Goal: Book appointment/travel/reservation

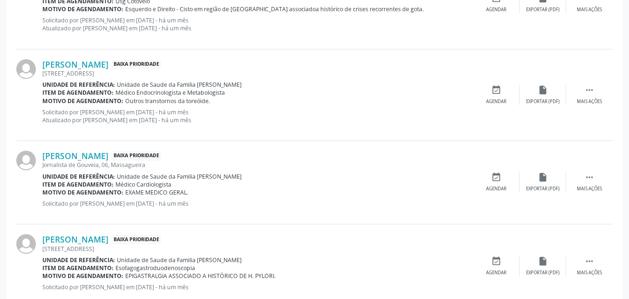
scroll to position [327, 0]
click at [213, 105] on div "[PERSON_NAME] Baixa Prioridade [STREET_ADDRESS] Unidade de referência: Unidade …" at bounding box center [257, 94] width 431 height 71
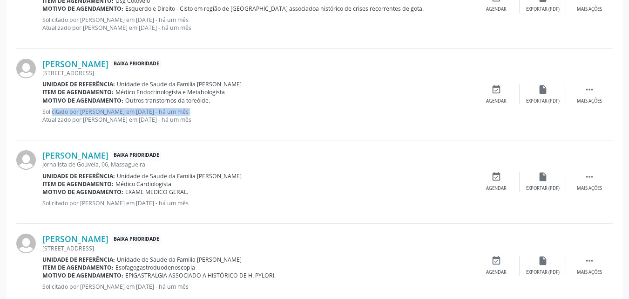
click at [213, 105] on div "[PERSON_NAME] Baixa Prioridade [STREET_ADDRESS] Unidade de referência: Unidade …" at bounding box center [257, 94] width 431 height 71
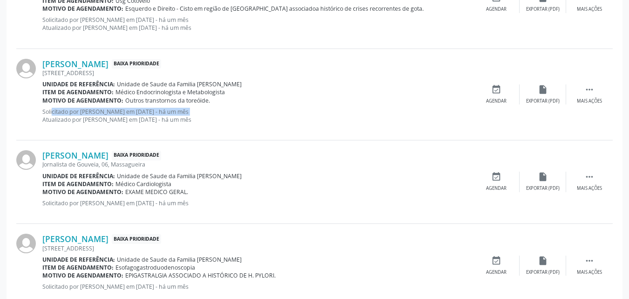
click at [213, 105] on div "[PERSON_NAME] Baixa Prioridade [STREET_ADDRESS] Unidade de referência: Unidade …" at bounding box center [257, 94] width 431 height 71
click at [202, 101] on span "Outros transtornos da toreóide." at bounding box center [167, 100] width 85 height 8
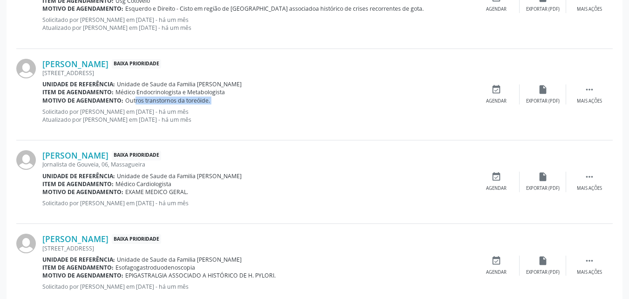
click at [202, 101] on span "Outros transtornos da toreóide." at bounding box center [167, 100] width 85 height 8
click at [200, 86] on span "Unidade de Saude da Familia [PERSON_NAME]" at bounding box center [179, 84] width 125 height 8
drag, startPoint x: 288, startPoint y: 58, endPoint x: 224, endPoint y: 78, distance: 67.6
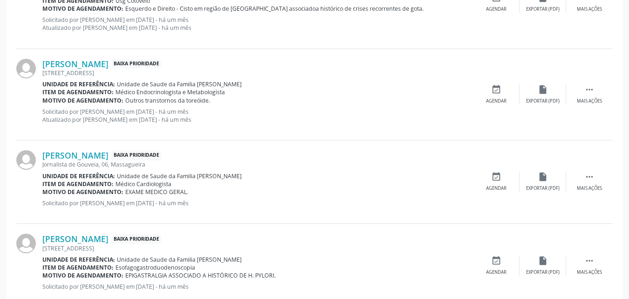
click at [224, 78] on div "[PERSON_NAME] Baixa Prioridade [STREET_ADDRESS] Unidade de referência: Unidade …" at bounding box center [257, 94] width 431 height 71
click at [194, 72] on div "[STREET_ADDRESS]" at bounding box center [257, 73] width 431 height 8
click at [129, 51] on div "[PERSON_NAME] Baixa Prioridade [STREET_ADDRESS] Unidade de referência: Unidade …" at bounding box center [314, 94] width 597 height 91
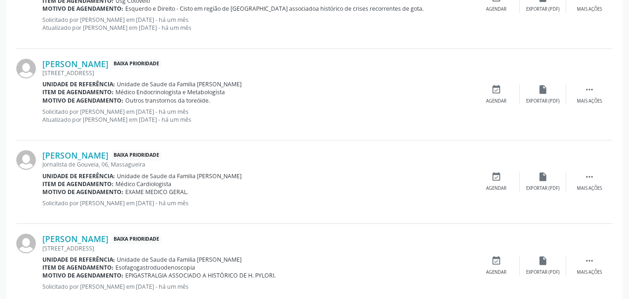
click at [510, 80] on div "[PERSON_NAME] Baixa Prioridade [STREET_ADDRESS] Unidade de referência: Unidade …" at bounding box center [314, 94] width 597 height 91
click at [587, 101] on div "Mais ações" at bounding box center [589, 101] width 25 height 7
click at [609, 105] on div "[PERSON_NAME] Baixa Prioridade [STREET_ADDRESS] Unidade de referência: Unidade …" at bounding box center [314, 94] width 597 height 91
click at [580, 96] on div " Menos ações" at bounding box center [589, 94] width 47 height 20
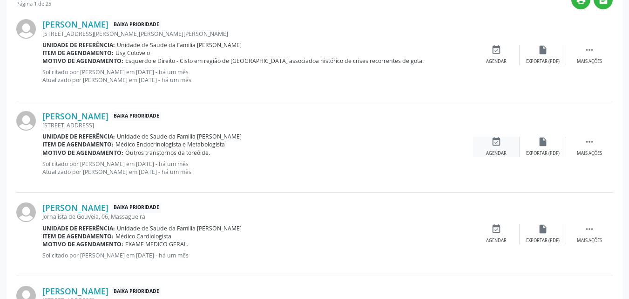
scroll to position [273, 0]
click at [504, 85] on div "[PERSON_NAME] Baixa Prioridade [STREET_ADDRESS][PERSON_NAME][PERSON_NAME] Unida…" at bounding box center [314, 55] width 597 height 91
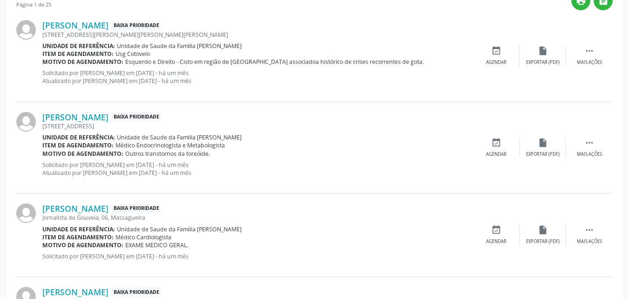
click at [504, 85] on div "[PERSON_NAME] Baixa Prioridade [STREET_ADDRESS][PERSON_NAME][PERSON_NAME] Unida…" at bounding box center [314, 55] width 597 height 91
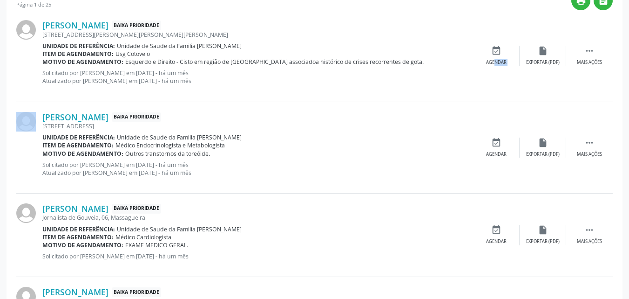
click at [504, 85] on div "[PERSON_NAME] Baixa Prioridade [STREET_ADDRESS][PERSON_NAME][PERSON_NAME] Unida…" at bounding box center [314, 55] width 597 height 91
click at [604, 57] on div " Mais ações" at bounding box center [589, 56] width 47 height 20
click at [604, 57] on div " Menos ações" at bounding box center [589, 56] width 47 height 20
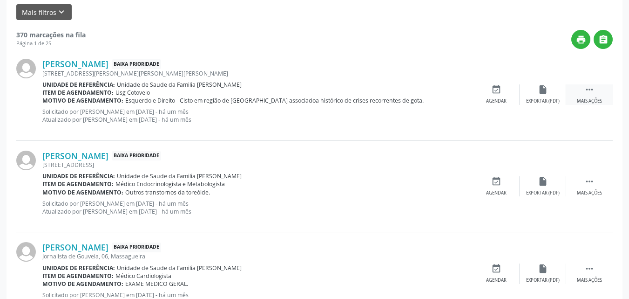
scroll to position [232, 0]
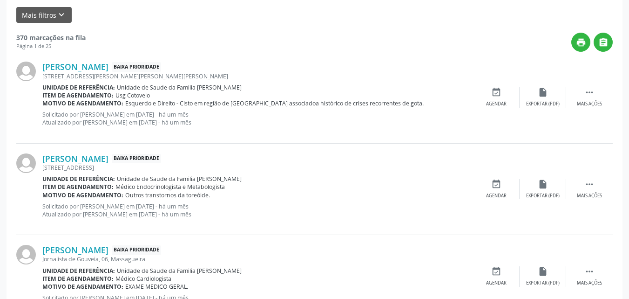
click at [484, 83] on div "[PERSON_NAME] Baixa Prioridade [STREET_ADDRESS][PERSON_NAME][PERSON_NAME] Unida…" at bounding box center [314, 97] width 597 height 91
click at [495, 77] on div "[PERSON_NAME] Baixa Prioridade [STREET_ADDRESS][PERSON_NAME][PERSON_NAME] Unida…" at bounding box center [314, 97] width 597 height 91
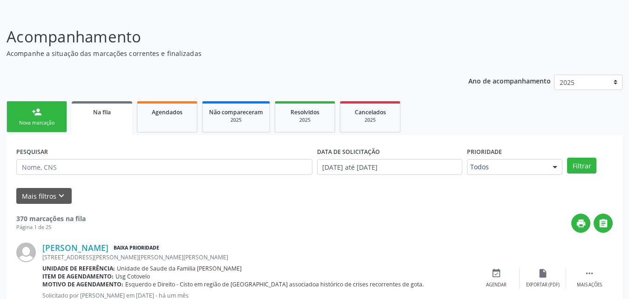
scroll to position [51, 0]
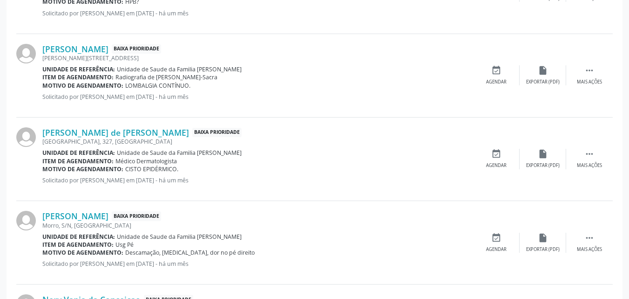
click at [410, 88] on div "Motivo de agendamento: LOMBALGIA CONTÍNUO." at bounding box center [257, 86] width 431 height 8
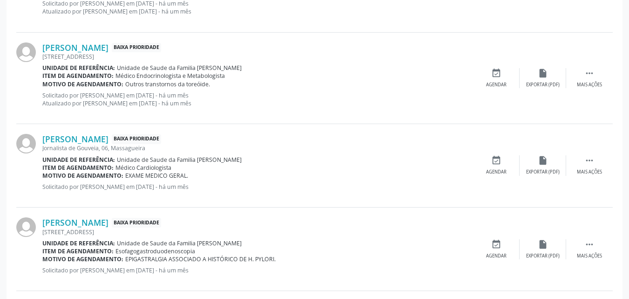
scroll to position [343, 0]
click at [166, 70] on span "Unidade de Saude da Familia [PERSON_NAME]" at bounding box center [179, 67] width 125 height 8
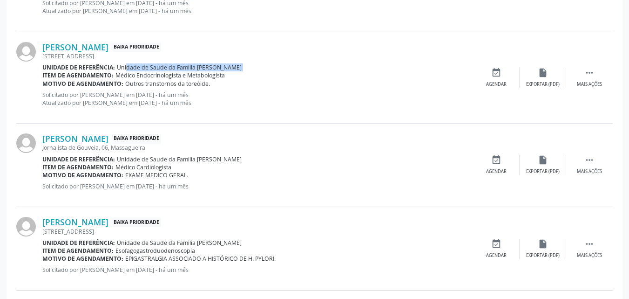
click at [166, 70] on span "Unidade de Saude da Familia [PERSON_NAME]" at bounding box center [179, 67] width 125 height 8
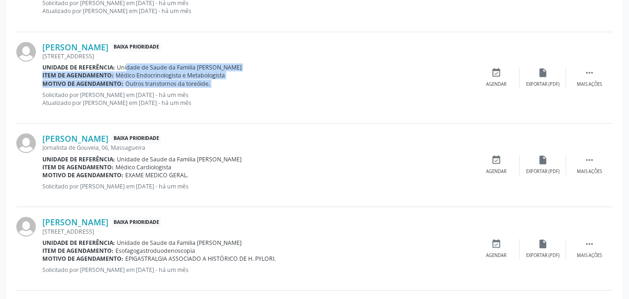
drag, startPoint x: 166, startPoint y: 70, endPoint x: 167, endPoint y: 86, distance: 16.3
click at [167, 86] on div "[PERSON_NAME] Baixa Prioridade [STREET_ADDRESS] Unidade de referência: Unidade …" at bounding box center [257, 77] width 431 height 71
click at [167, 86] on span "Outros transtornos da toreóide." at bounding box center [167, 84] width 85 height 8
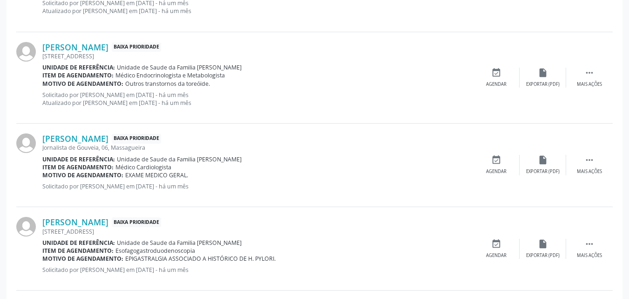
click at [165, 160] on span "Unidade de Saude da Familia [PERSON_NAME]" at bounding box center [179, 159] width 125 height 8
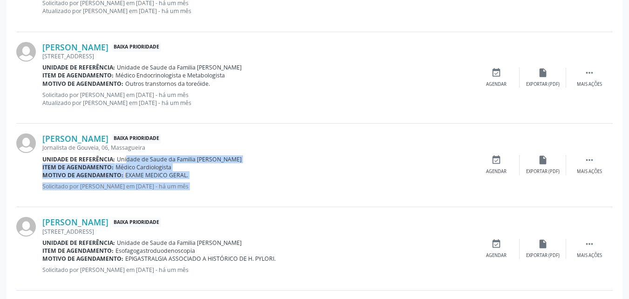
drag, startPoint x: 165, startPoint y: 160, endPoint x: 171, endPoint y: 196, distance: 36.3
click at [171, 196] on div "[PERSON_NAME] Baixa Prioridade Jornalista de Gouveia, 06, [GEOGRAPHIC_DATA] Uni…" at bounding box center [257, 164] width 431 height 63
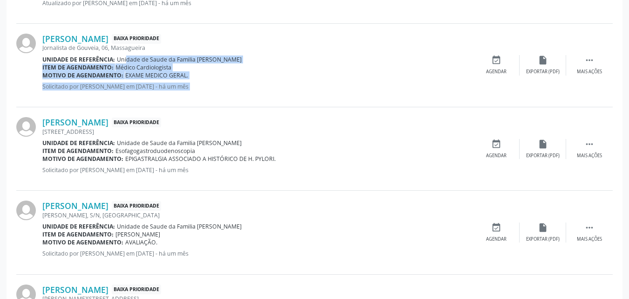
scroll to position [446, 0]
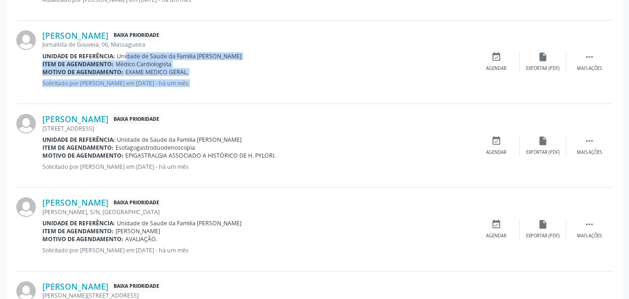
drag, startPoint x: 177, startPoint y: 130, endPoint x: 177, endPoint y: 138, distance: 7.5
click at [177, 138] on div "[PERSON_NAME] Baixa Prioridade [STREET_ADDRESS] Unidade de referência: Unidade …" at bounding box center [257, 145] width 431 height 63
click at [177, 138] on span "Unidade de Saude da Familia [PERSON_NAME]" at bounding box center [179, 140] width 125 height 8
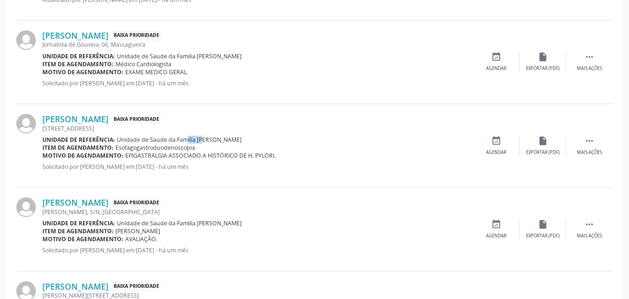
click at [177, 138] on span "Unidade de Saude da Familia [PERSON_NAME]" at bounding box center [179, 140] width 125 height 8
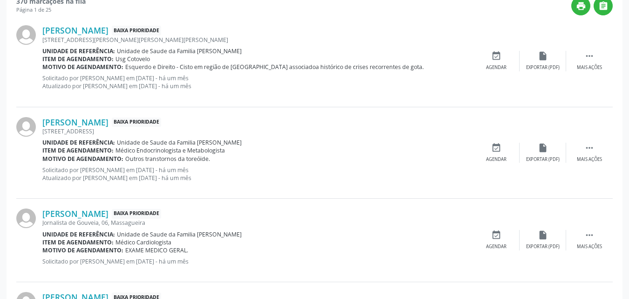
scroll to position [272, 0]
